Goal: Transaction & Acquisition: Download file/media

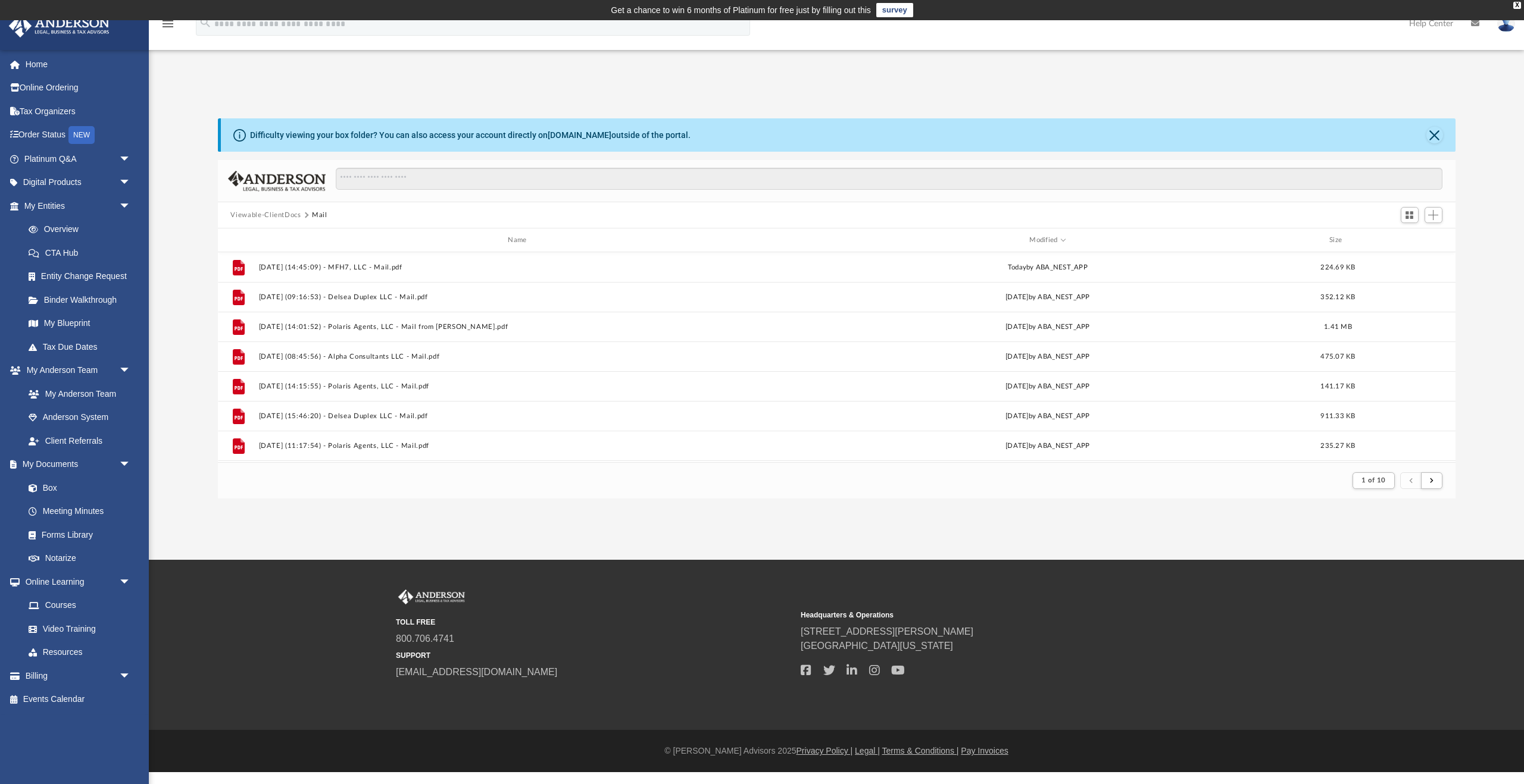
scroll to position [233, 1238]
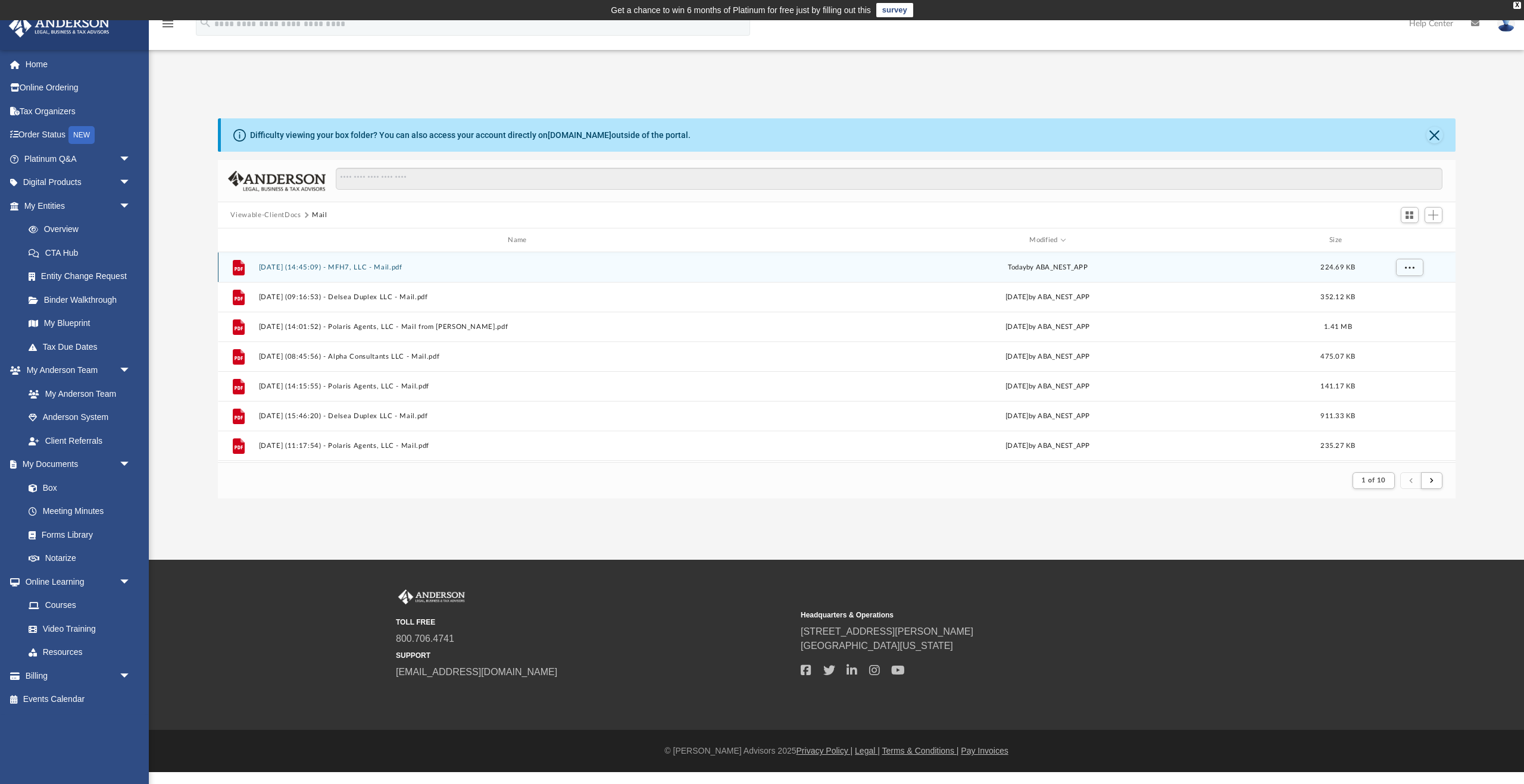
click at [351, 265] on button "[DATE] (14:45:09) - MFH7, LLC - Mail.pdf" at bounding box center [519, 268] width 522 height 8
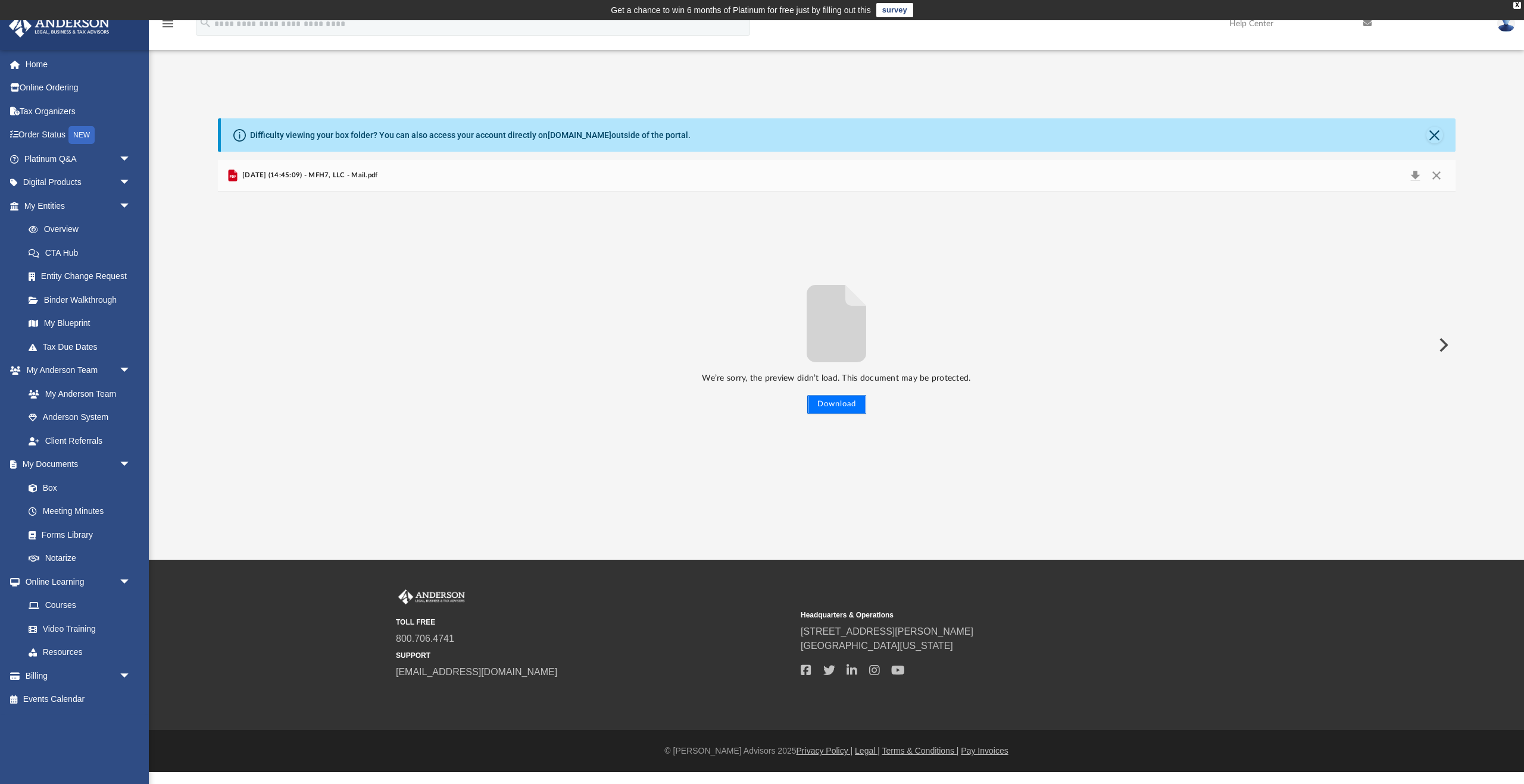
click at [820, 404] on button "Download" at bounding box center [836, 404] width 59 height 19
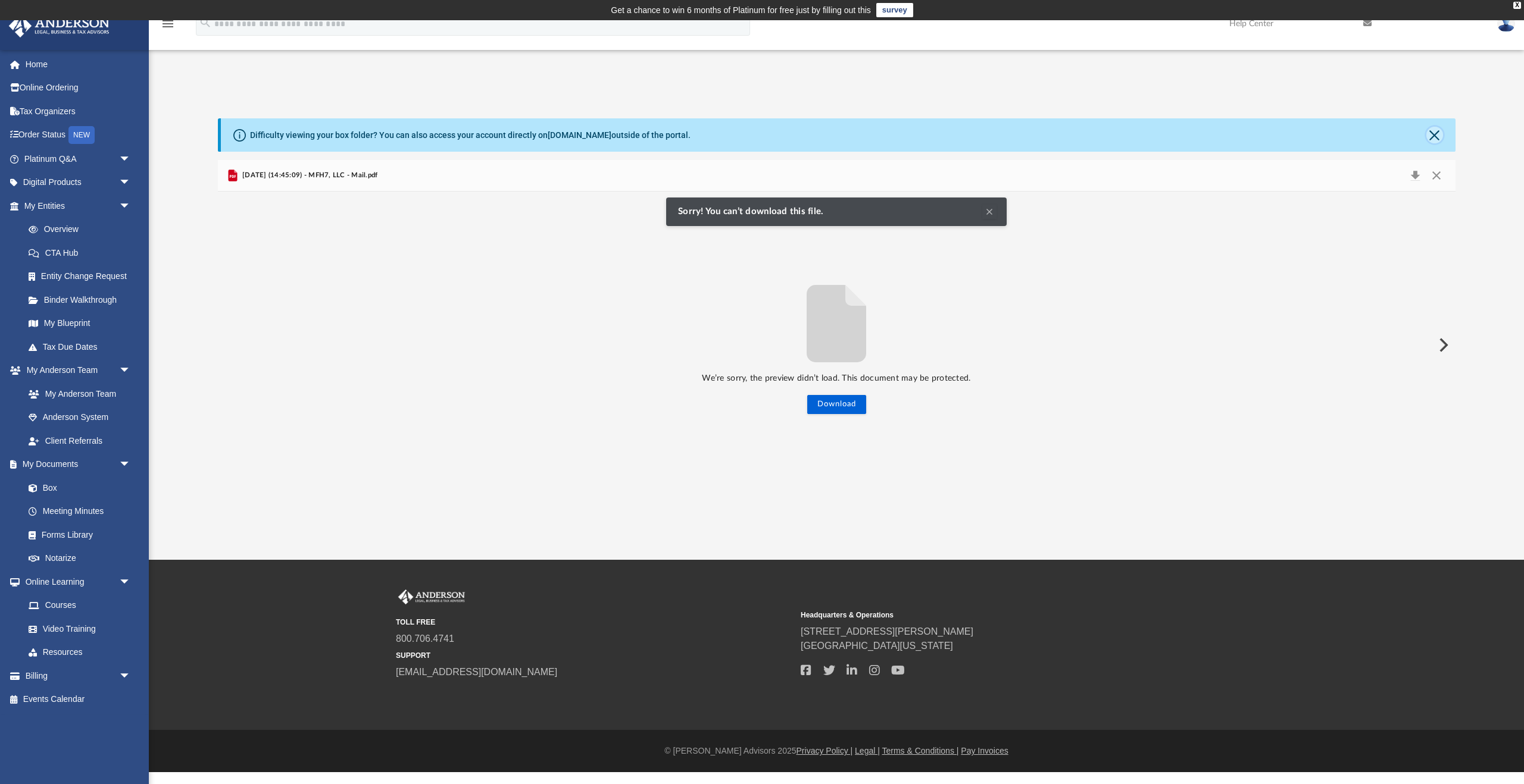
click at [1437, 135] on button "Close" at bounding box center [1434, 135] width 17 height 17
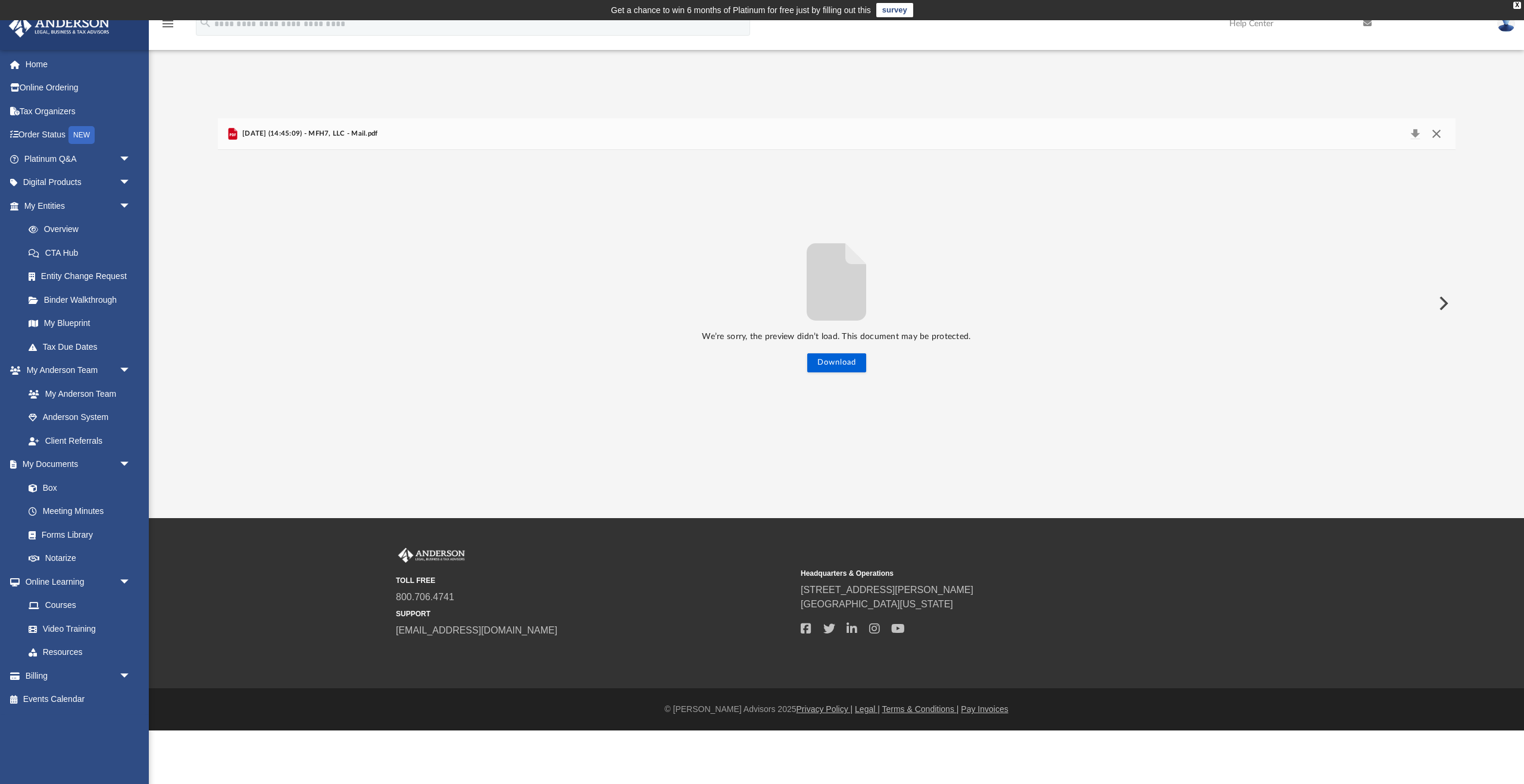
click at [1436, 135] on button "Close" at bounding box center [1436, 134] width 21 height 17
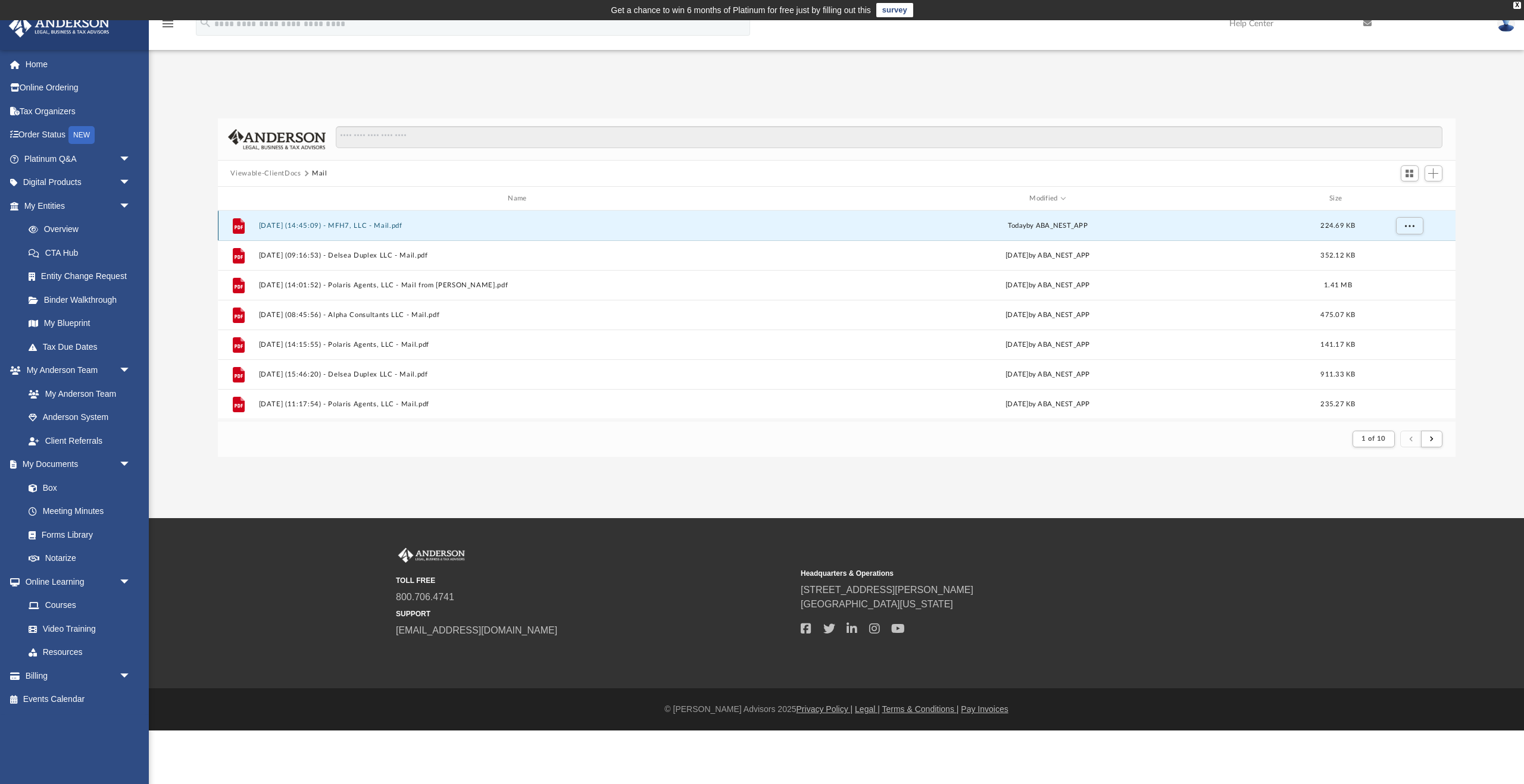
click at [384, 223] on button "[DATE] (14:45:09) - MFH7, LLC - Mail.pdf" at bounding box center [519, 226] width 522 height 8
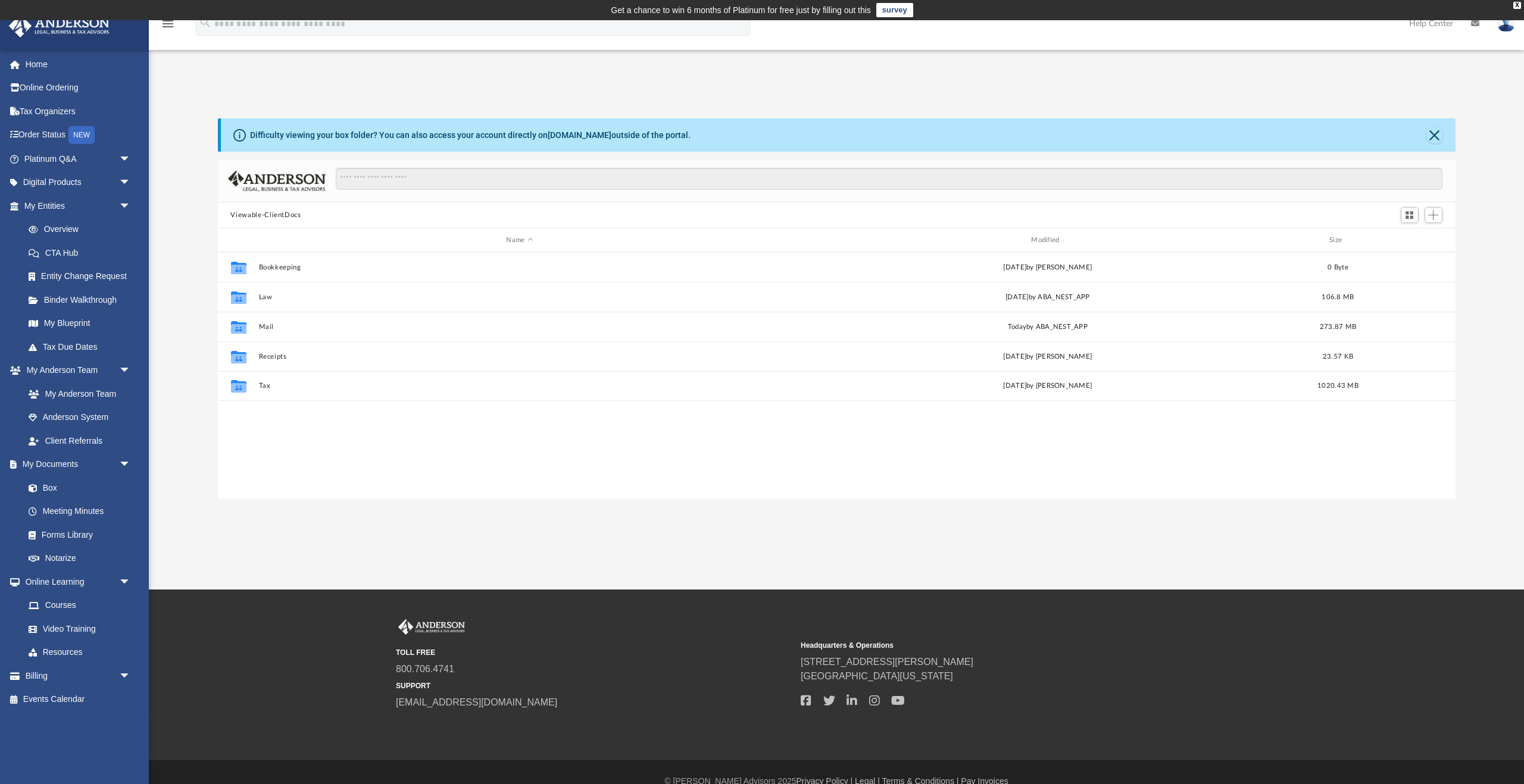
scroll to position [271, 1238]
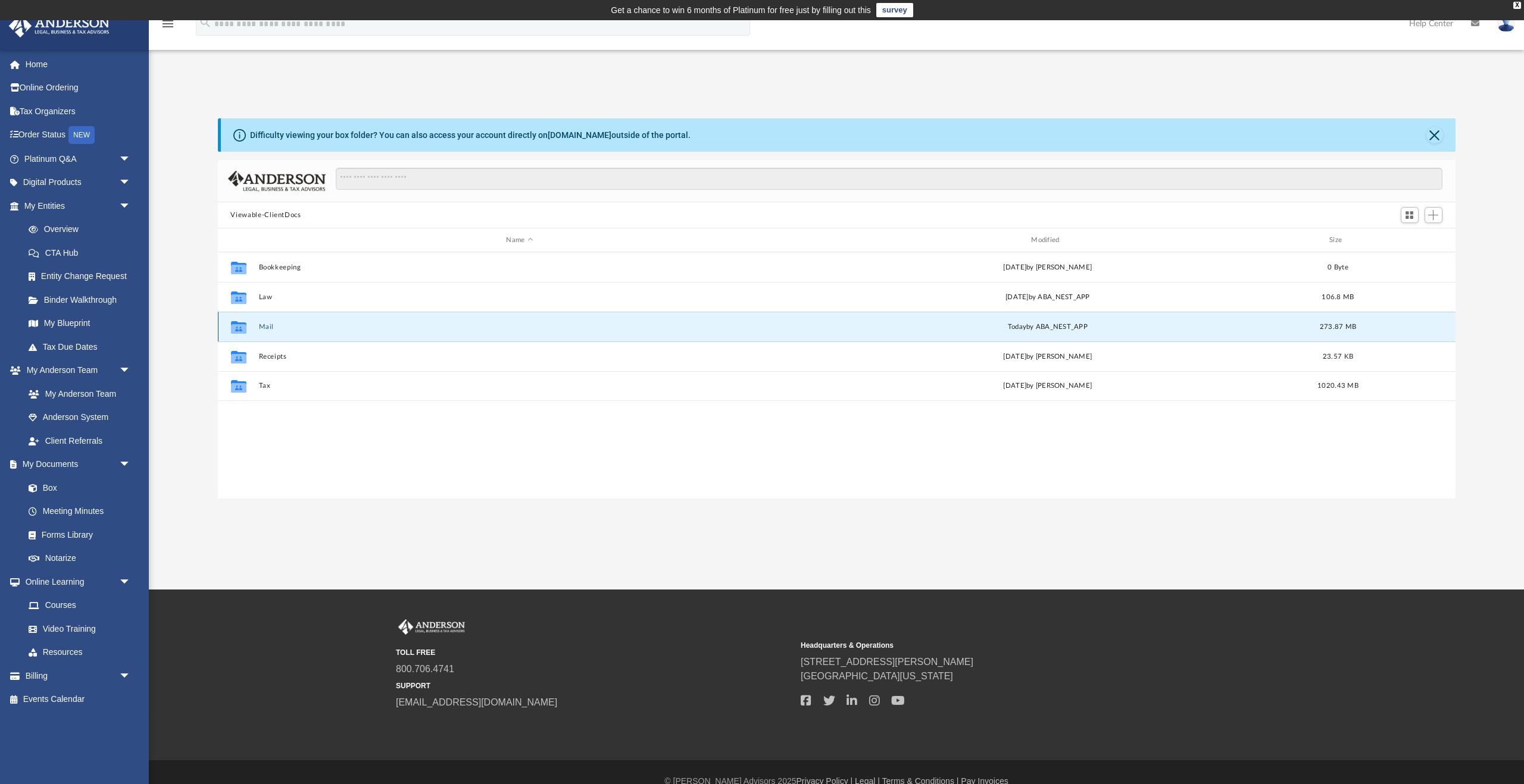
click at [263, 327] on button "Mail" at bounding box center [519, 327] width 522 height 8
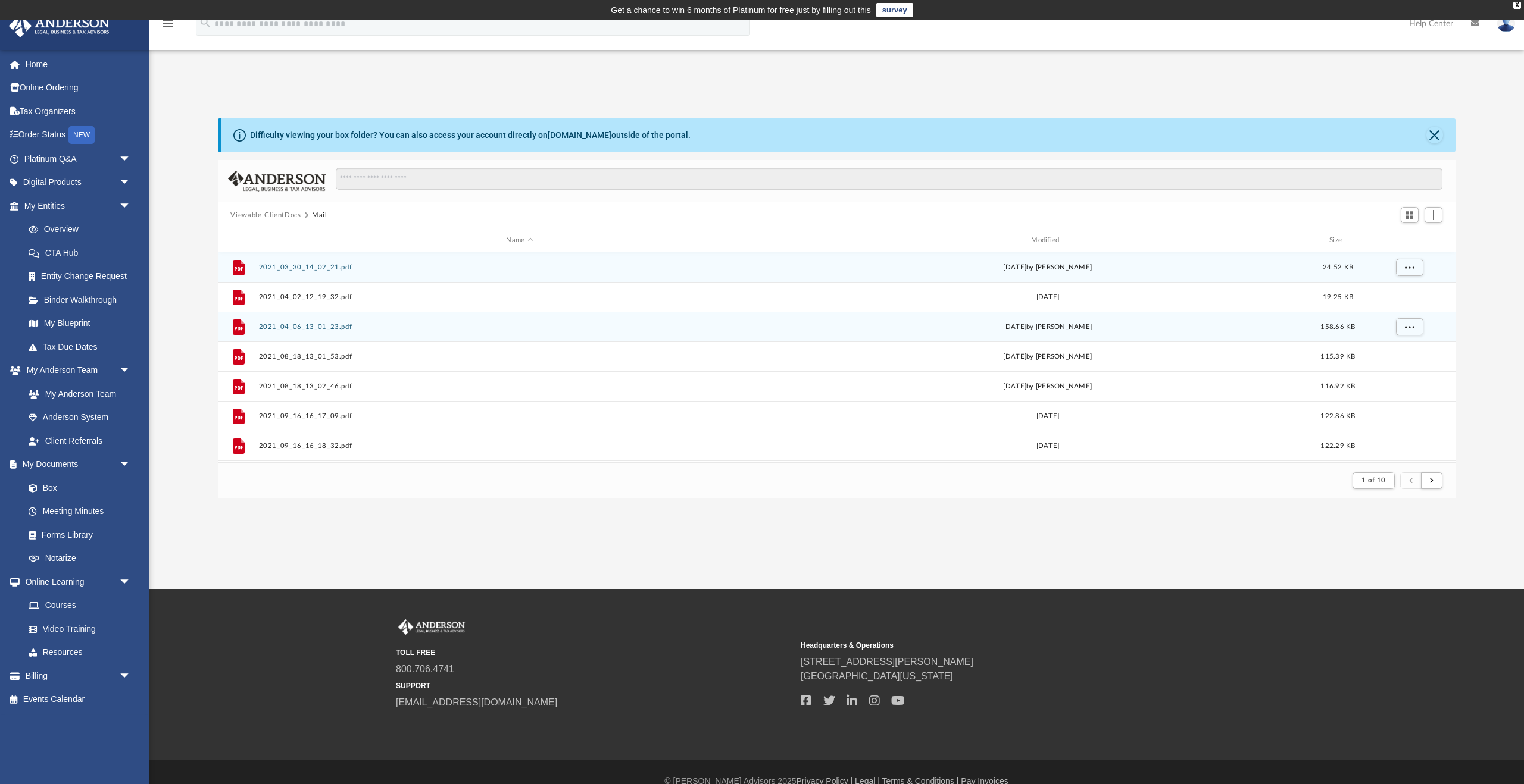
scroll to position [233, 1238]
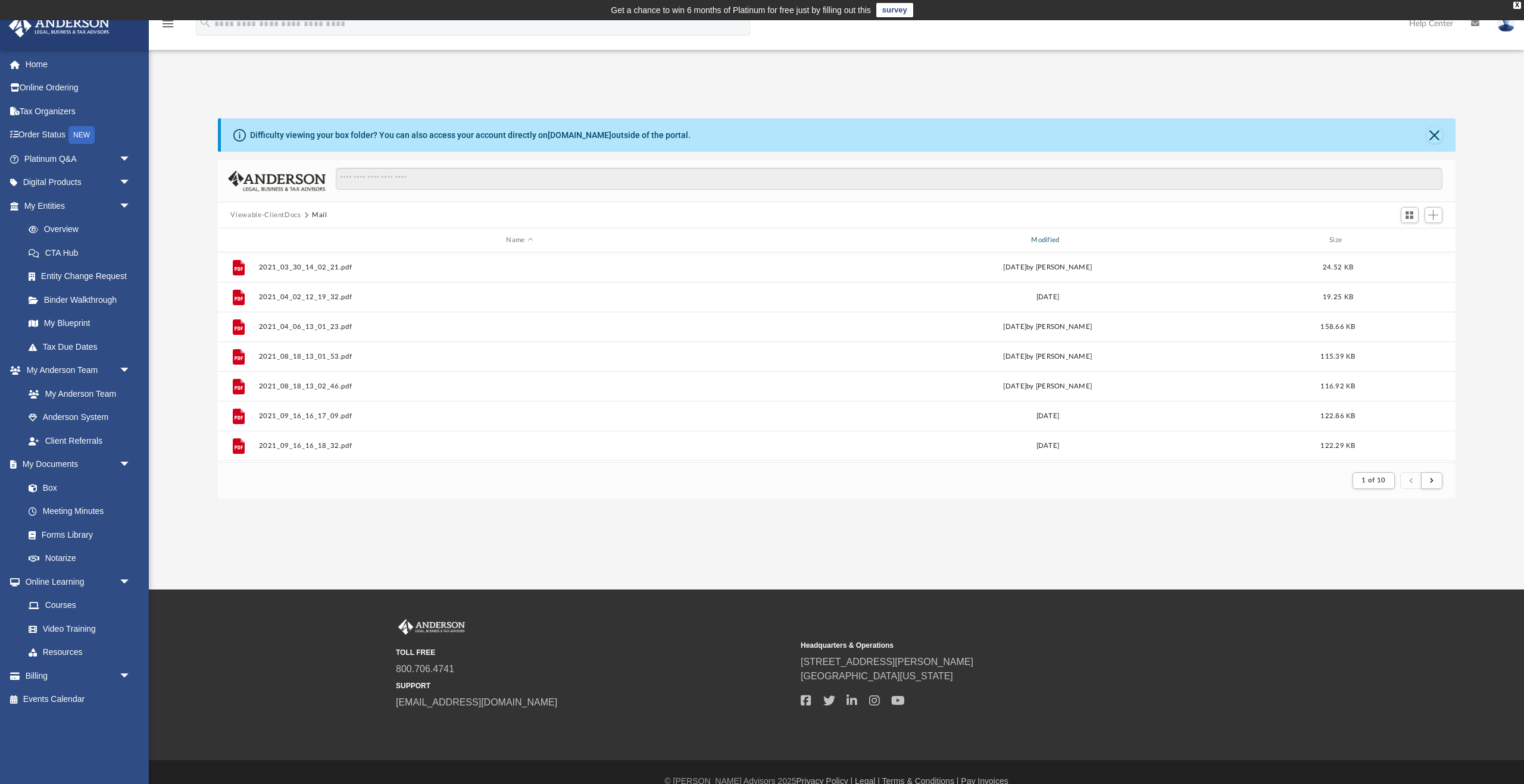
click at [1048, 239] on div "Modified" at bounding box center [1047, 240] width 522 height 11
click at [1048, 233] on div "Name Modified Size" at bounding box center [837, 240] width 1238 height 24
click at [1045, 242] on div "Modified" at bounding box center [1047, 240] width 522 height 11
click at [1050, 236] on div "Modified" at bounding box center [1047, 240] width 522 height 11
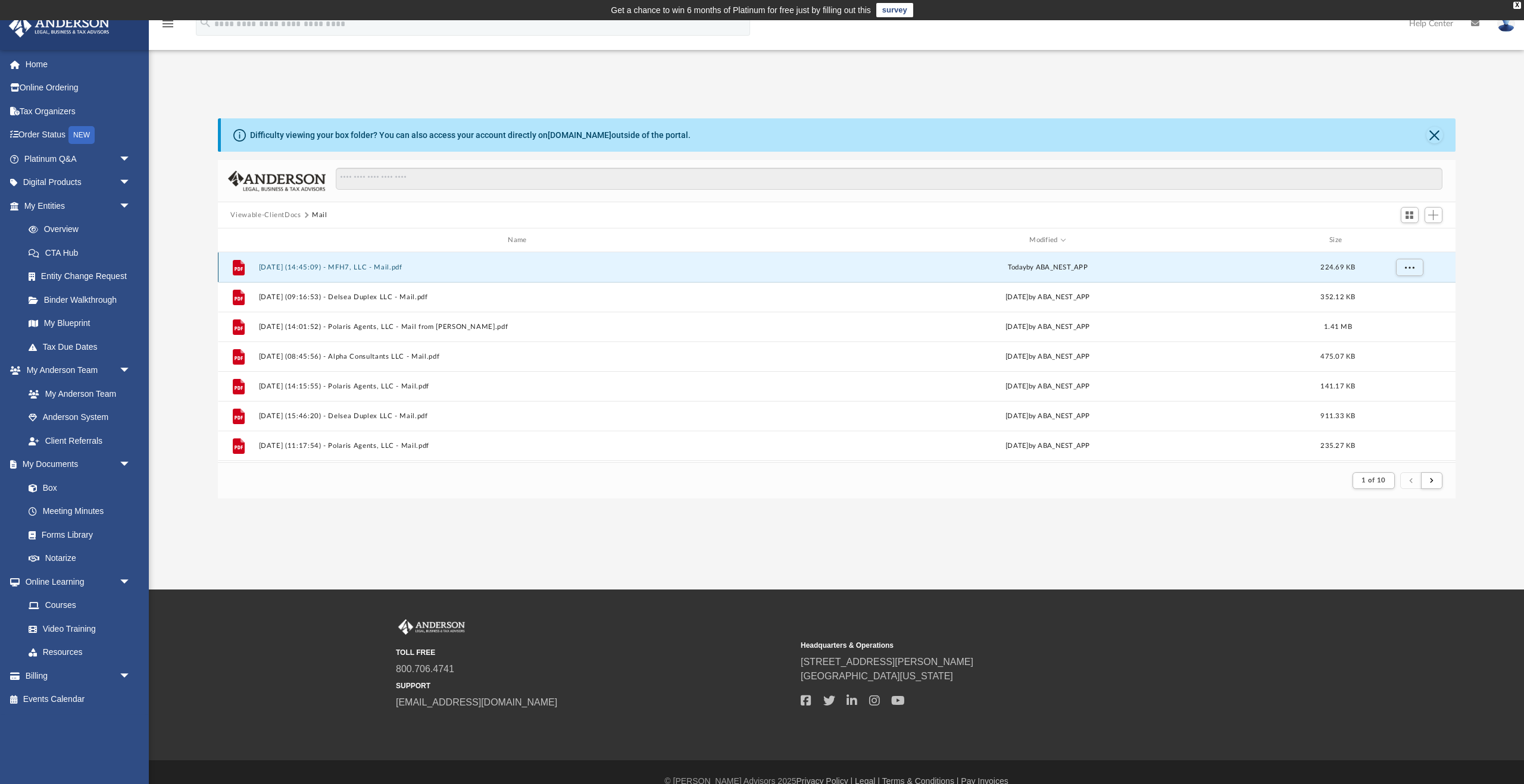
click at [393, 268] on button "[DATE] (14:45:09) - MFH7, LLC - Mail.pdf" at bounding box center [519, 268] width 522 height 8
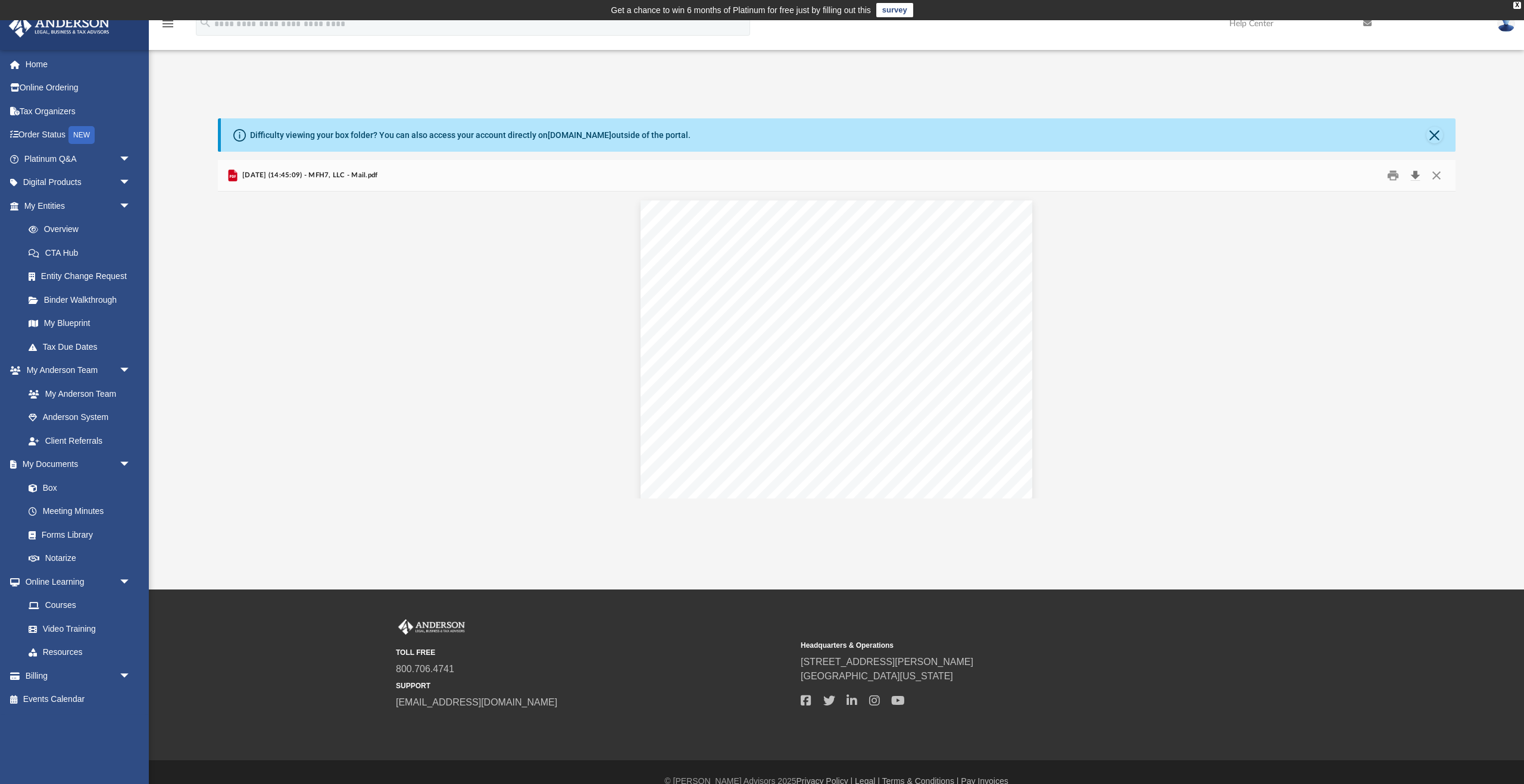
click at [1418, 172] on button "Download" at bounding box center [1415, 175] width 21 height 19
